Goal: Use online tool/utility: Utilize a website feature to perform a specific function

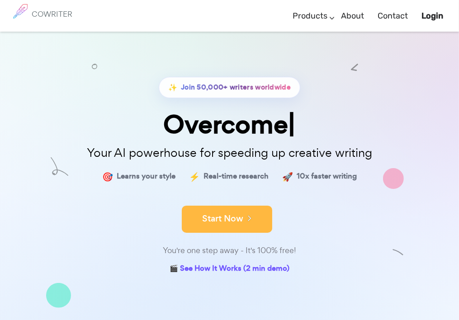
click at [234, 217] on button "Start Now" at bounding box center [227, 219] width 90 height 27
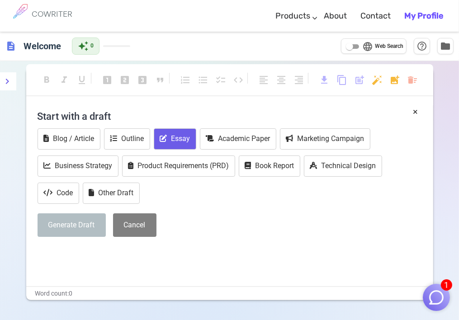
click at [174, 137] on button "Essay" at bounding box center [175, 138] width 43 height 21
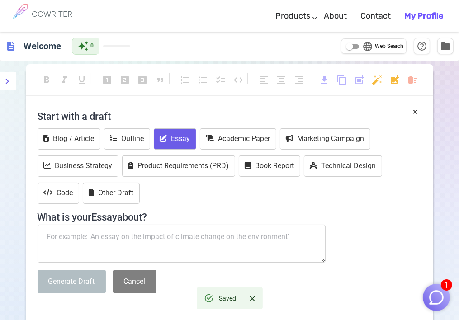
click at [64, 234] on textarea at bounding box center [182, 244] width 289 height 38
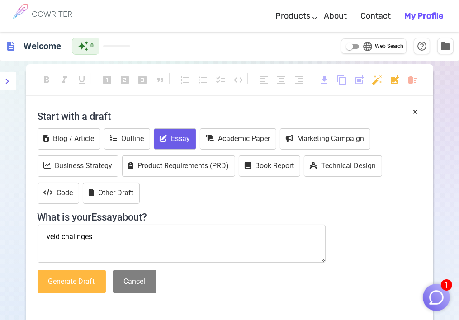
type textarea "veld challnges"
click at [68, 278] on button "Generate Draft" at bounding box center [72, 282] width 68 height 24
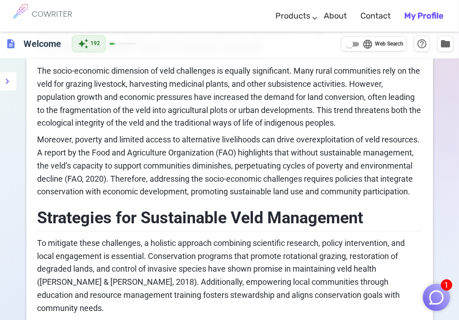
scroll to position [468, 0]
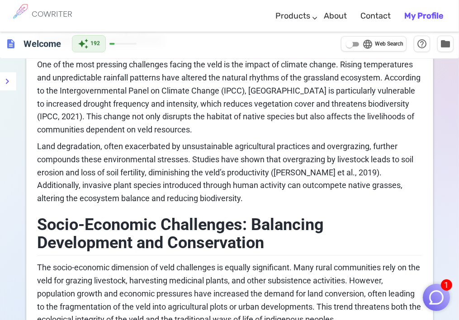
scroll to position [280, 0]
